Goal: Task Accomplishment & Management: Use online tool/utility

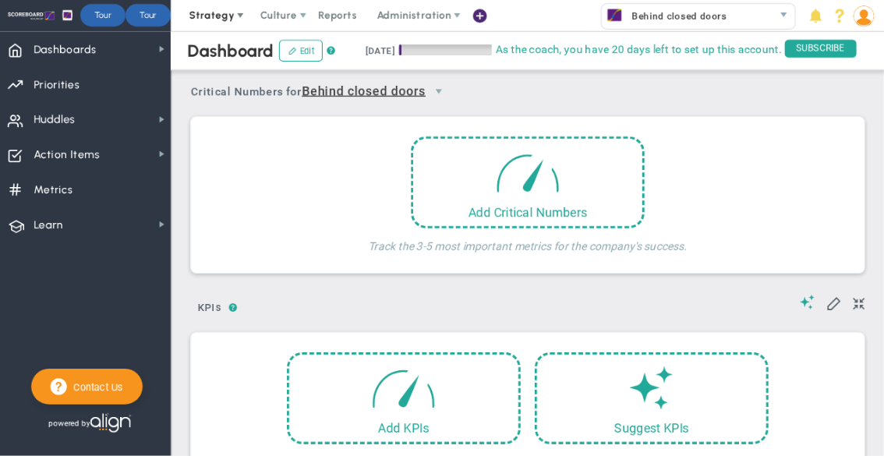
click at [235, 12] on span at bounding box center [241, 15] width 12 height 12
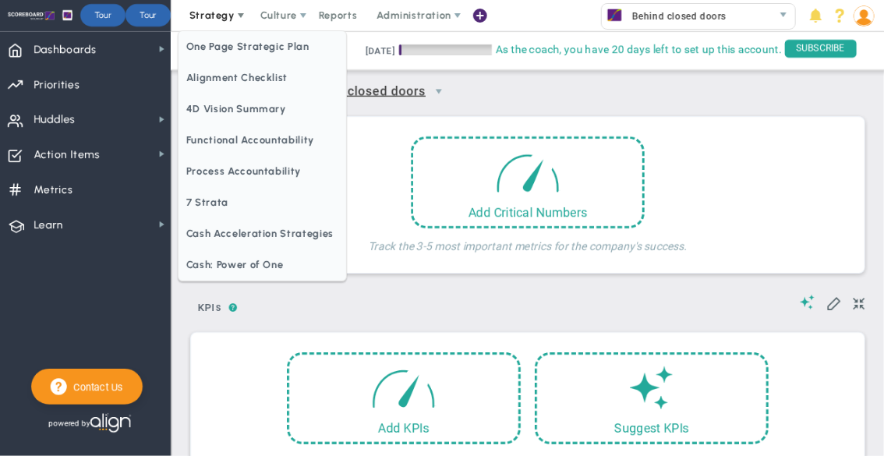
click at [225, 21] on span "Strategy" at bounding box center [213, 15] width 71 height 31
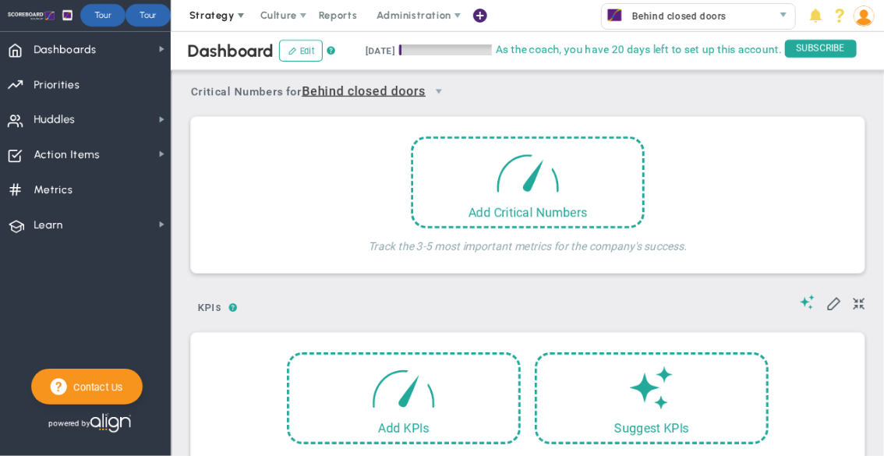
click at [223, 15] on span "Strategy" at bounding box center [211, 15] width 45 height 12
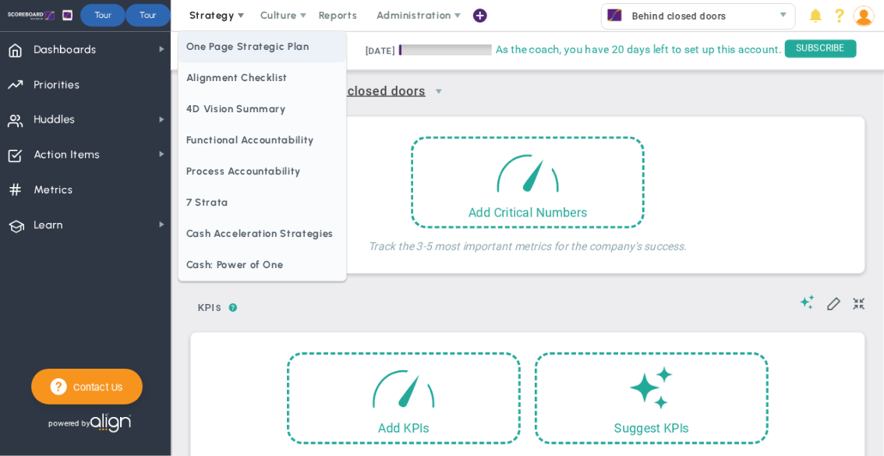
click at [224, 48] on span "One Page Strategic Plan" at bounding box center [262, 46] width 168 height 31
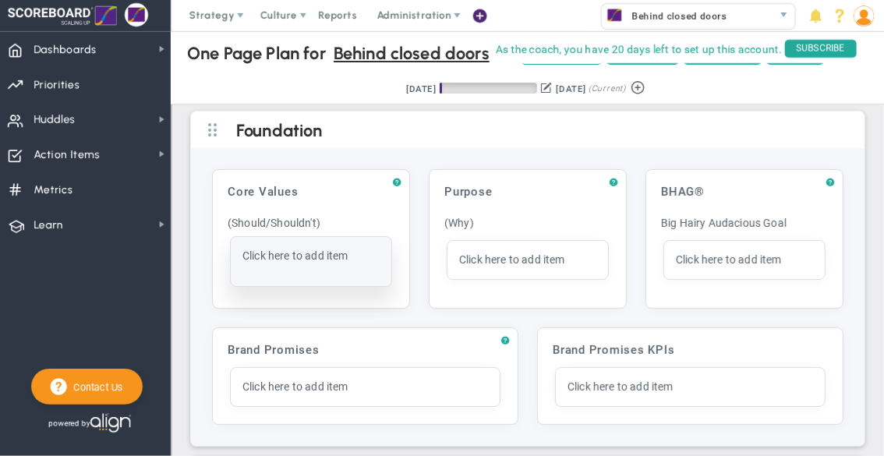
click at [265, 263] on div "Click here to add item" at bounding box center [311, 261] width 160 height 49
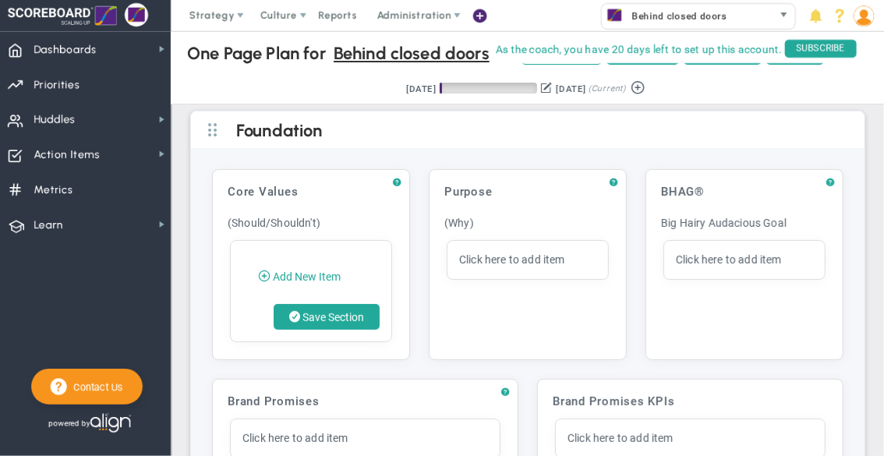
click at [753, 14] on div "Behind closed doors" at bounding box center [686, 16] width 171 height 22
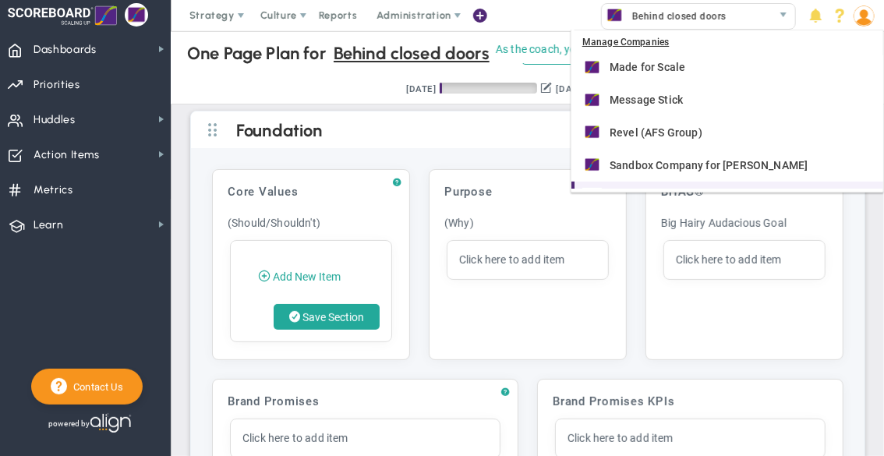
scroll to position [182, 0]
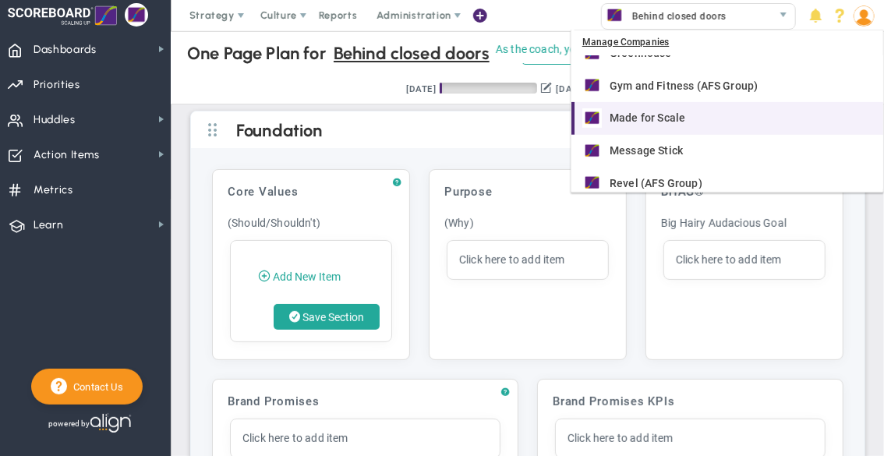
click at [676, 115] on span "Made for Scale" at bounding box center [647, 117] width 76 height 11
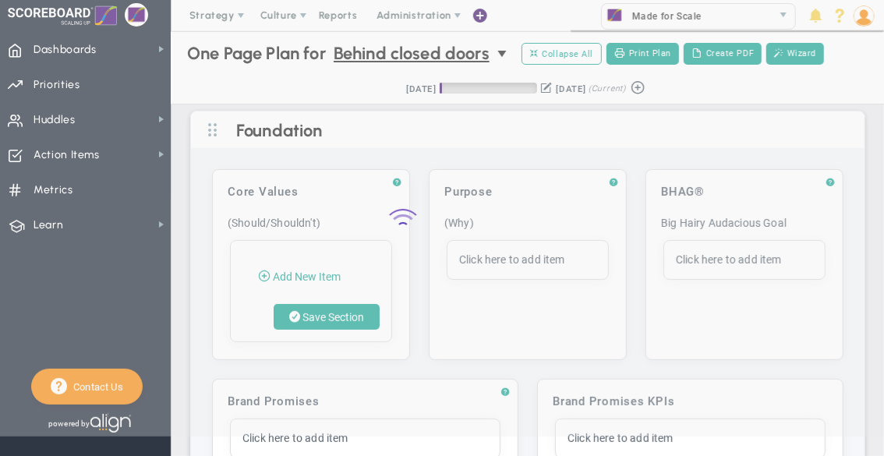
scroll to position [0, 0]
